Goal: Task Accomplishment & Management: Complete application form

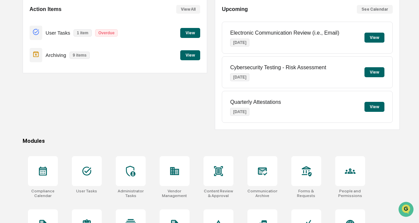
scroll to position [38, 0]
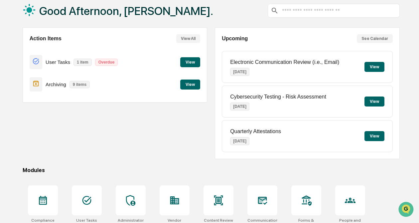
click at [191, 62] on button "View" at bounding box center [190, 62] width 20 height 10
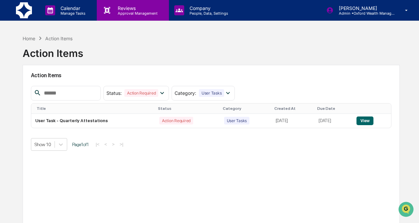
click at [136, 12] on p "Approval Management" at bounding box center [136, 13] width 49 height 5
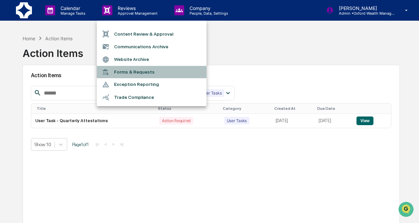
click at [135, 73] on li "Forms & Requests" at bounding box center [152, 72] width 110 height 12
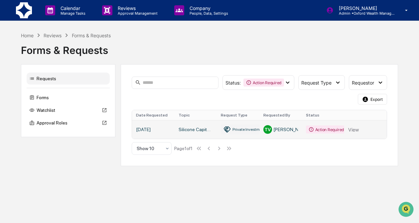
click at [196, 130] on link at bounding box center [259, 129] width 255 height 19
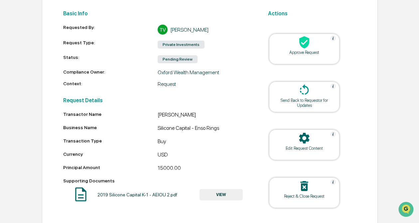
scroll to position [88, 0]
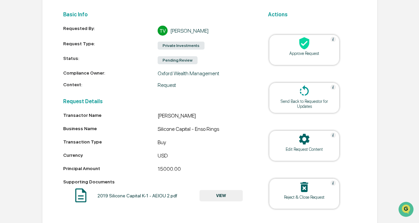
click at [225, 198] on button "VIEW" at bounding box center [220, 195] width 43 height 11
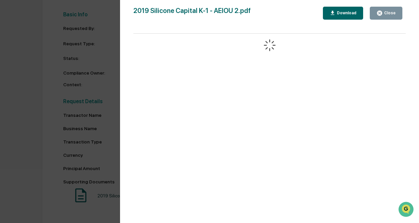
scroll to position [0, 0]
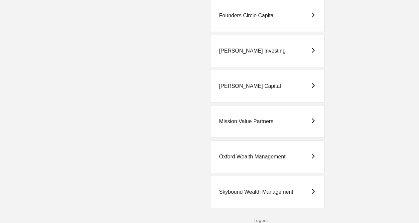
click at [259, 160] on div "Oxford Wealth Management" at bounding box center [268, 156] width 114 height 33
